Goal: Task Accomplishment & Management: Use online tool/utility

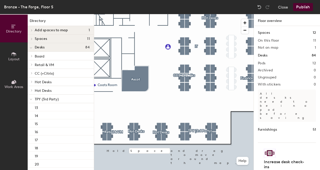
click at [277, 6] on div "Close Publish" at bounding box center [286, 7] width 61 height 8
click at [280, 7] on button "Close" at bounding box center [283, 7] width 10 height 8
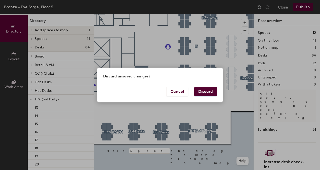
click at [210, 91] on button "Discard" at bounding box center [205, 92] width 23 height 10
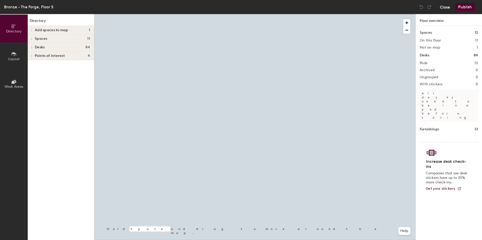
click at [444, 10] on button "Close" at bounding box center [445, 7] width 10 height 8
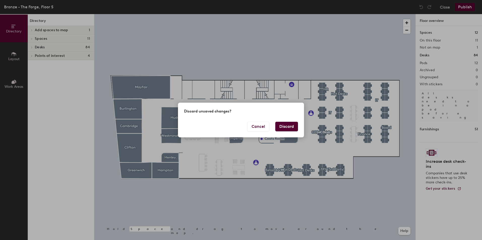
click at [290, 124] on button "Discard" at bounding box center [286, 127] width 23 height 10
